Goal: Transaction & Acquisition: Subscribe to service/newsletter

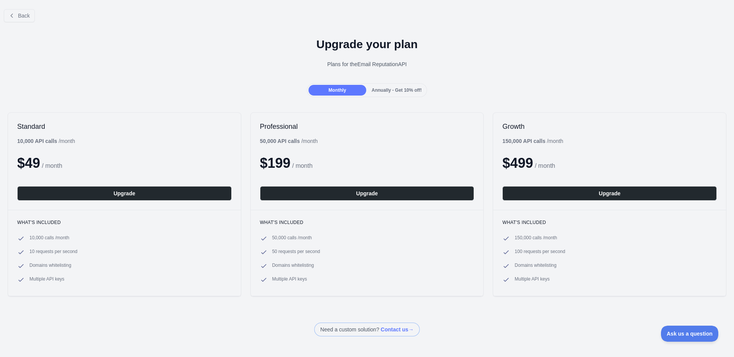
click at [576, 15] on div "Back" at bounding box center [367, 15] width 734 height 25
click at [256, 35] on div "Upgrade your plan Plans for the Email Reputation API" at bounding box center [367, 55] width 734 height 55
click at [158, 43] on h1 "Upgrade your plan" at bounding box center [367, 44] width 722 height 14
click at [112, 36] on div "Upgrade your plan Plans for the Email Reputation API" at bounding box center [367, 55] width 734 height 55
click at [87, 37] on h1 "Upgrade your plan" at bounding box center [367, 44] width 722 height 14
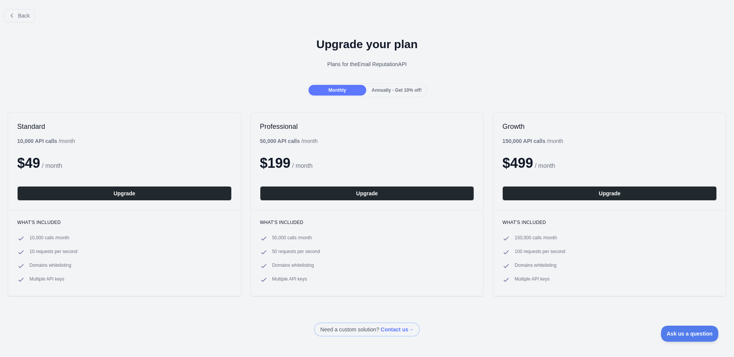
click at [93, 41] on h1 "Upgrade your plan" at bounding box center [367, 44] width 722 height 14
click at [91, 41] on h1 "Upgrade your plan" at bounding box center [367, 44] width 722 height 14
click at [170, 65] on div "Plans for the Email Reputation API" at bounding box center [367, 64] width 722 height 8
click at [545, 28] on div "Back Upgrade your plan Plans for the Email Reputation API Monthly Annually - Ge…" at bounding box center [367, 170] width 734 height 334
